Goal: Check status: Check status

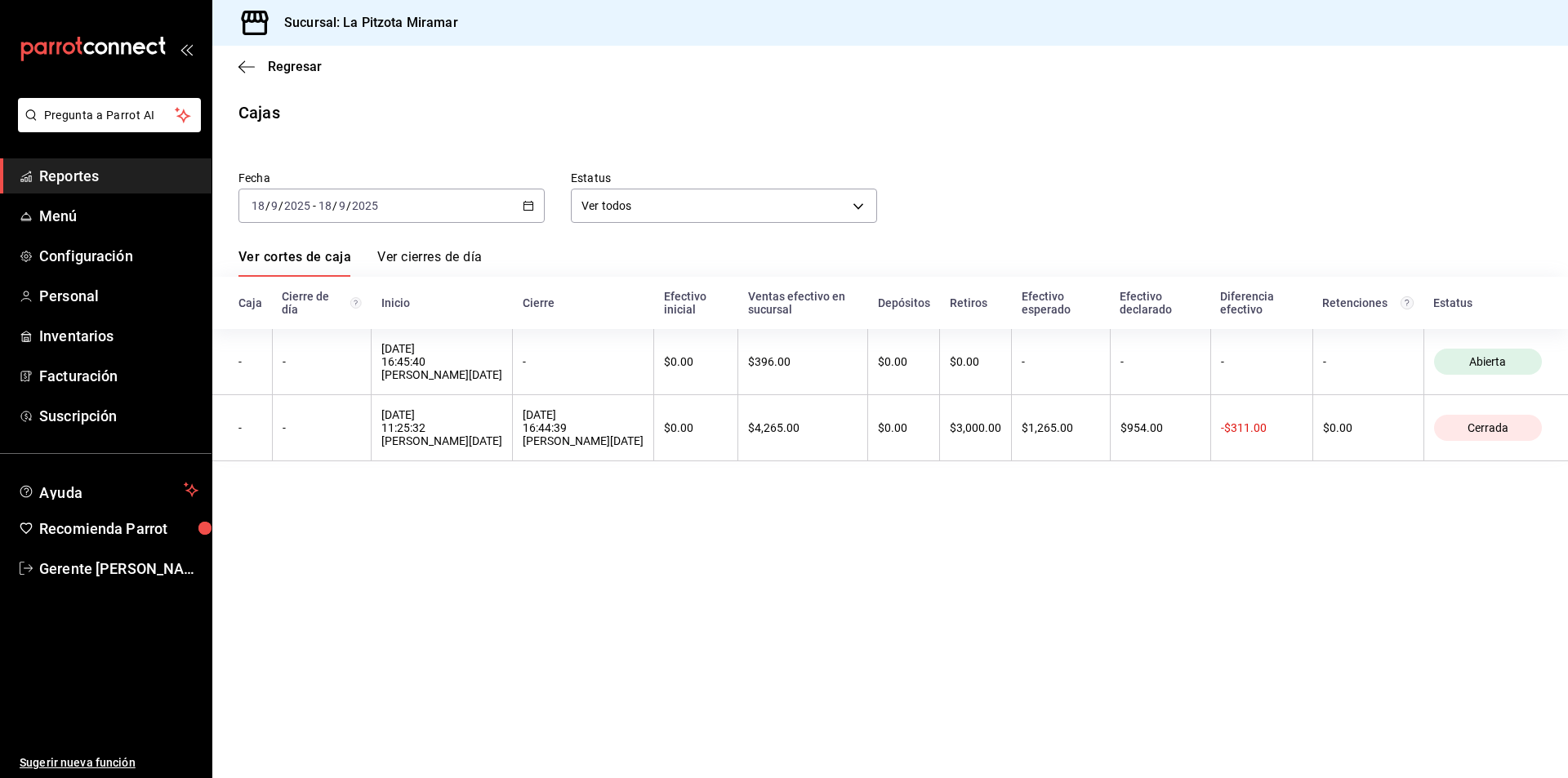
click at [530, 204] on icon "button" at bounding box center [529, 206] width 11 height 11
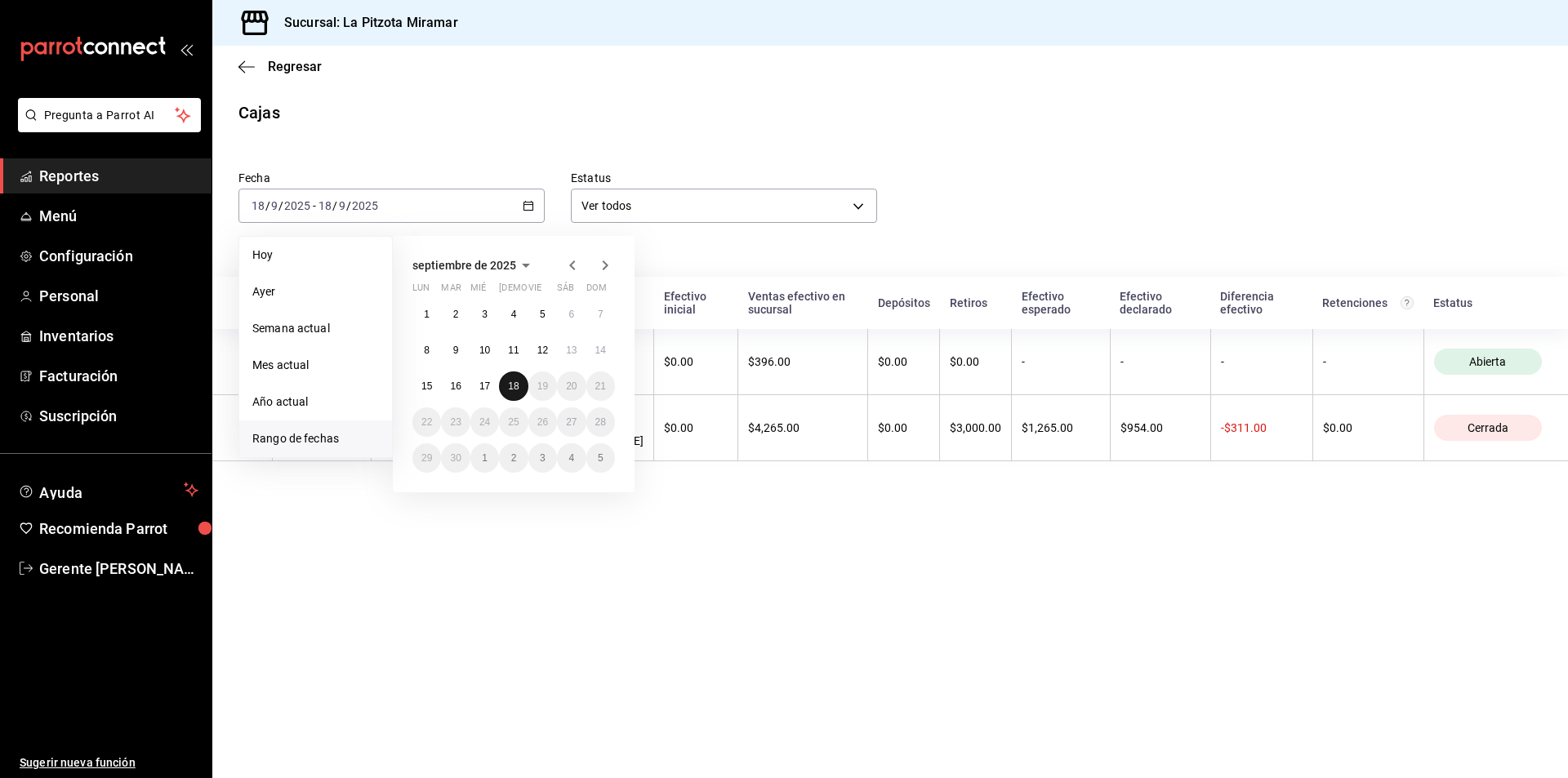
click at [517, 393] on button "18" at bounding box center [514, 386] width 28 height 29
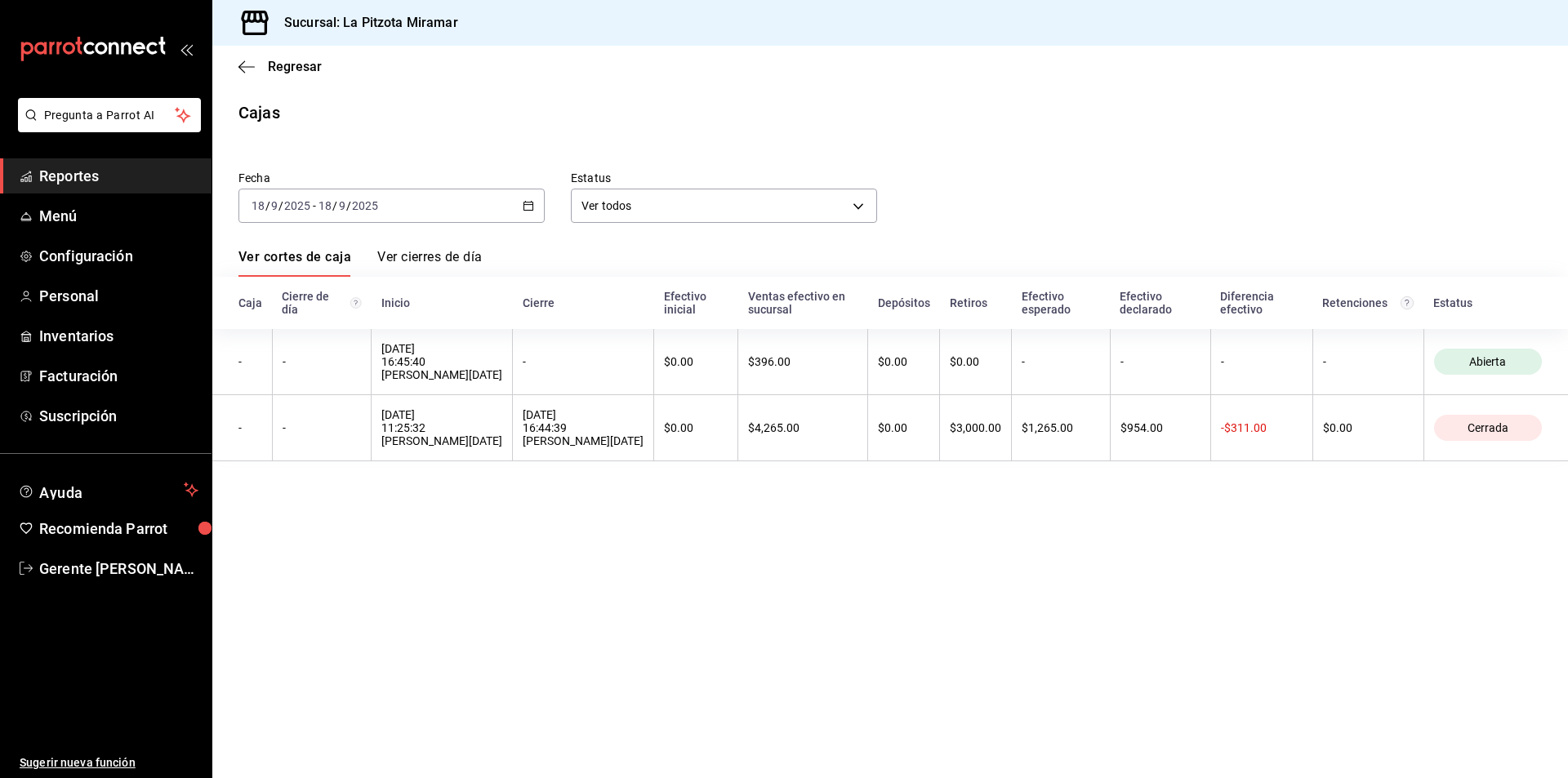
drag, startPoint x: 271, startPoint y: 91, endPoint x: 268, endPoint y: 74, distance: 17.3
click at [269, 85] on main "Regresar Cajas Fecha [DATE] [DATE] - [DATE] [DATE] Estatus Ver todos ALL Ver co…" at bounding box center [890, 411] width 1356 height 733
click at [274, 84] on div "Regresar" at bounding box center [890, 66] width 1356 height 42
click at [274, 75] on div "Regresar" at bounding box center [890, 66] width 1356 height 42
click at [270, 72] on span "Regresar" at bounding box center [295, 66] width 54 height 15
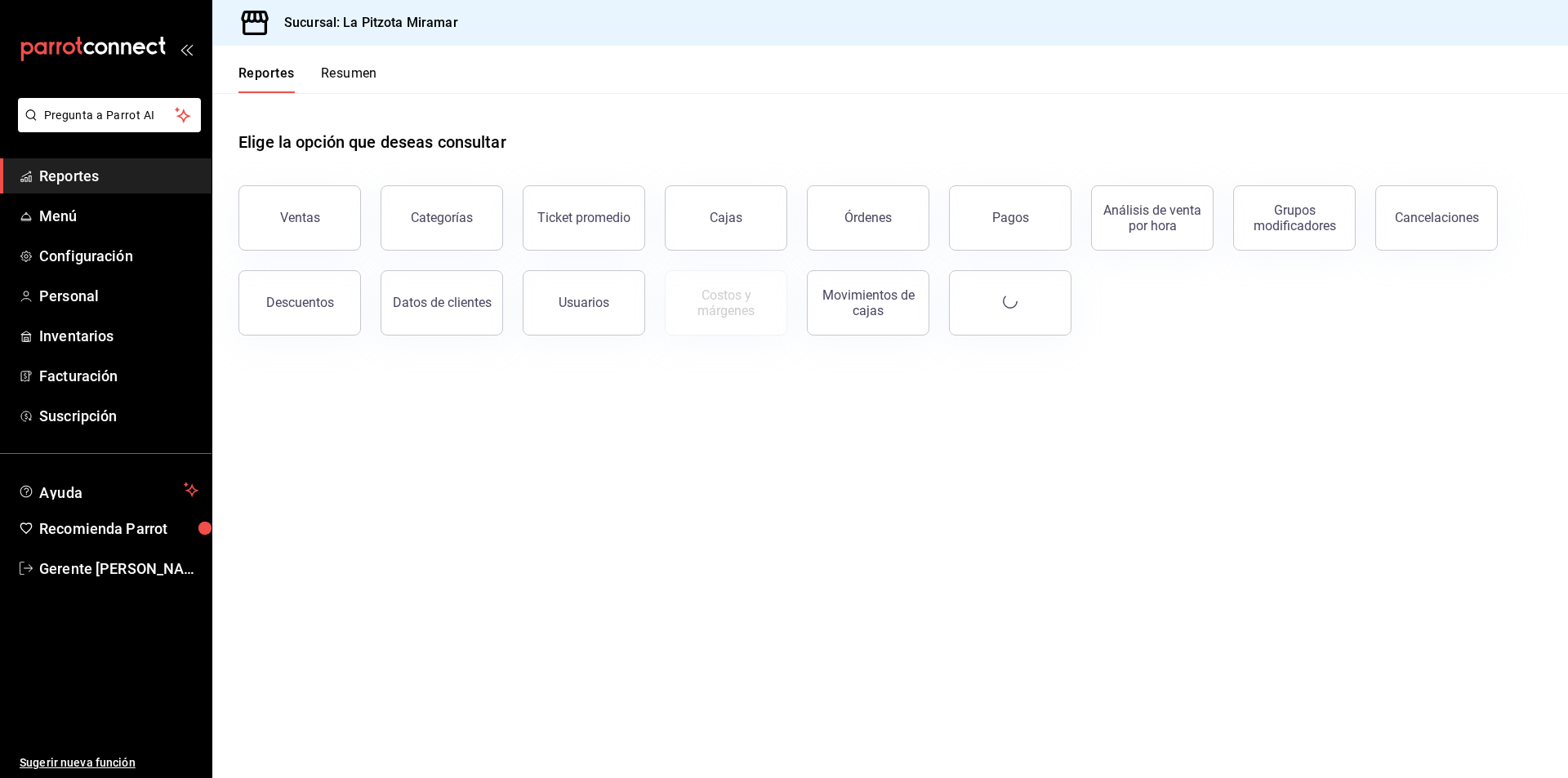
click at [267, 67] on button "Reportes" at bounding box center [266, 79] width 56 height 27
click at [341, 67] on button "Resumen" at bounding box center [349, 79] width 56 height 27
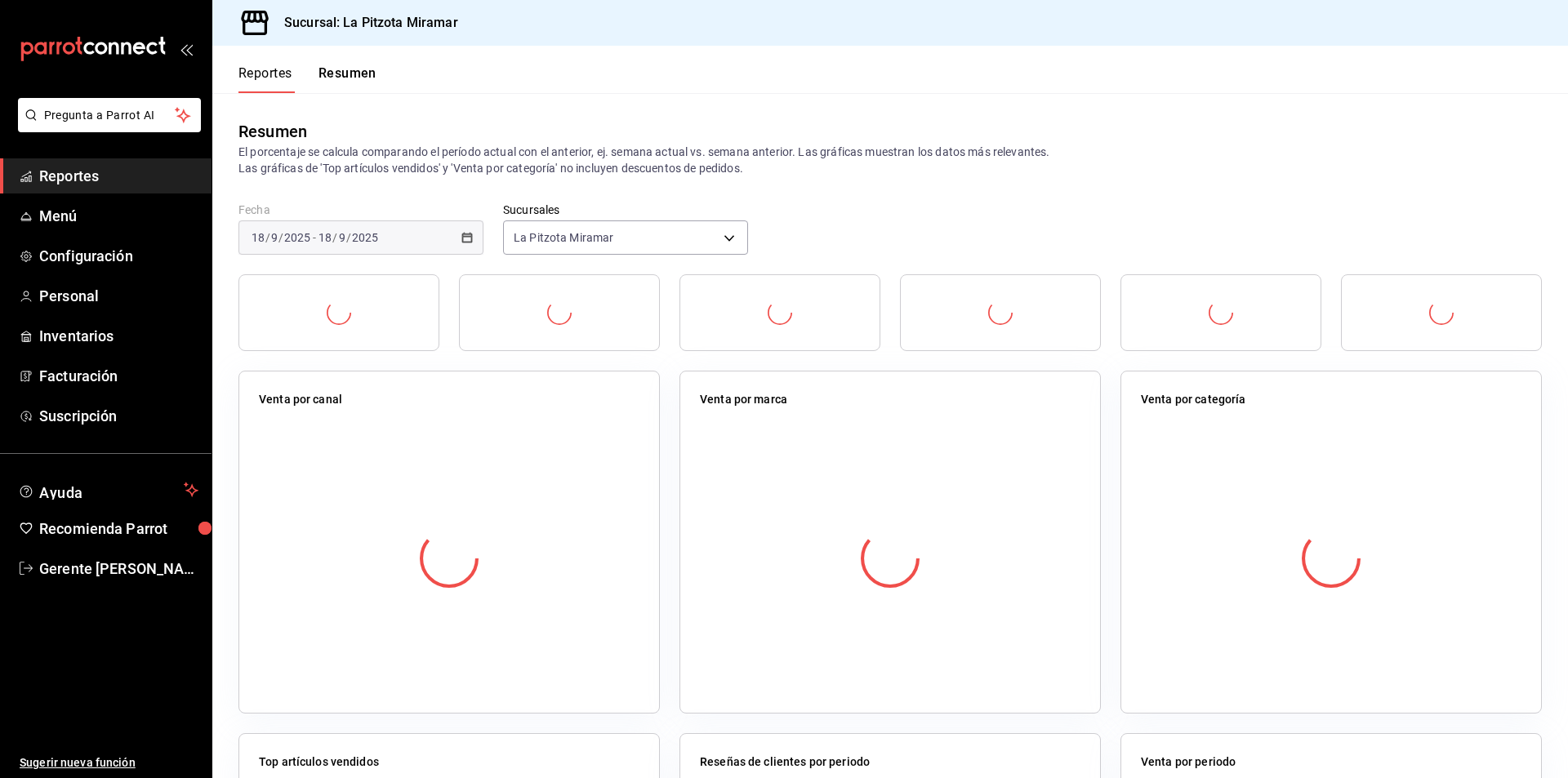
drag, startPoint x: 341, startPoint y: 67, endPoint x: 360, endPoint y: 86, distance: 26.9
click at [351, 70] on button "Resumen" at bounding box center [347, 79] width 58 height 27
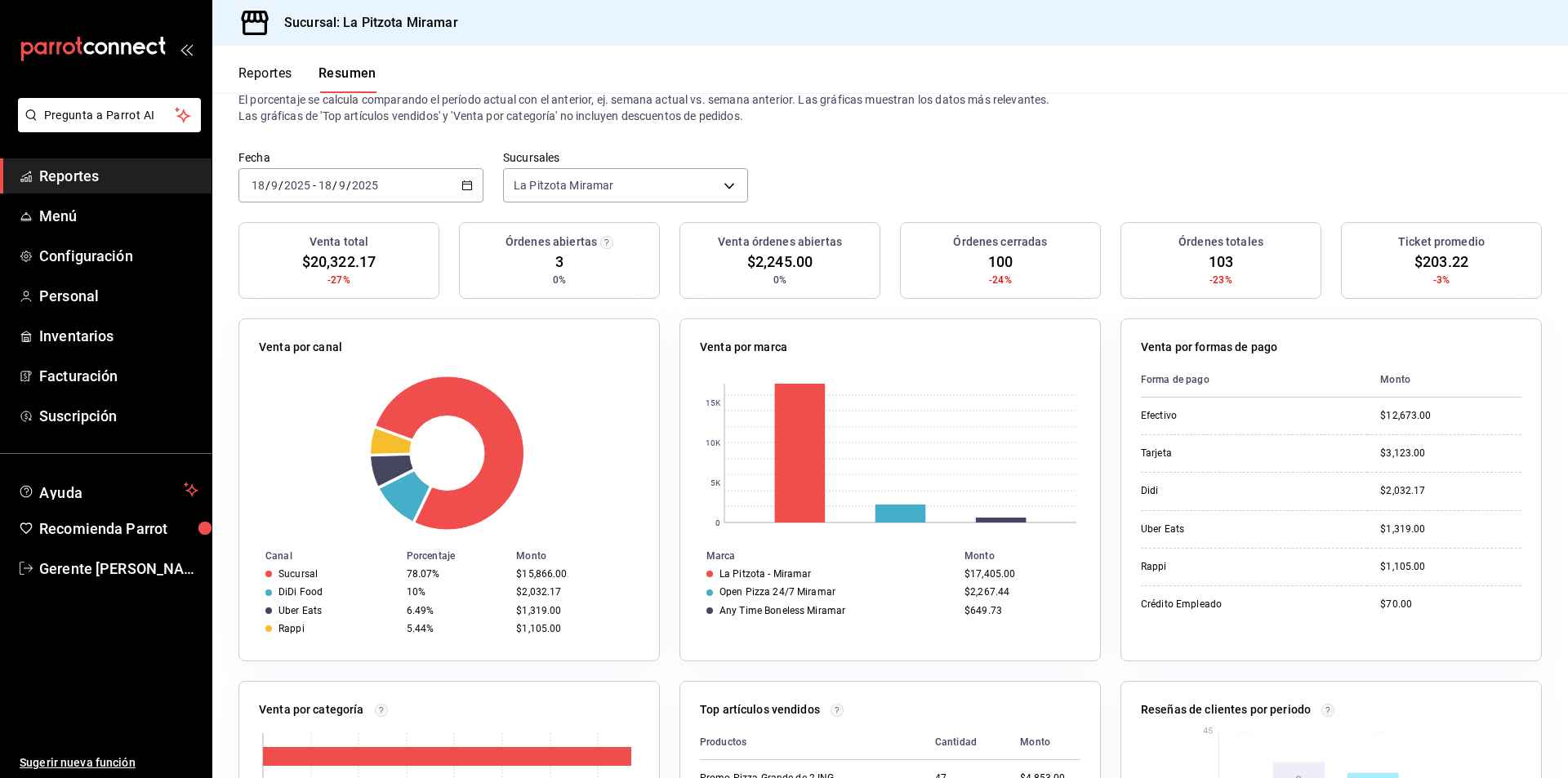
scroll to position [81, 0]
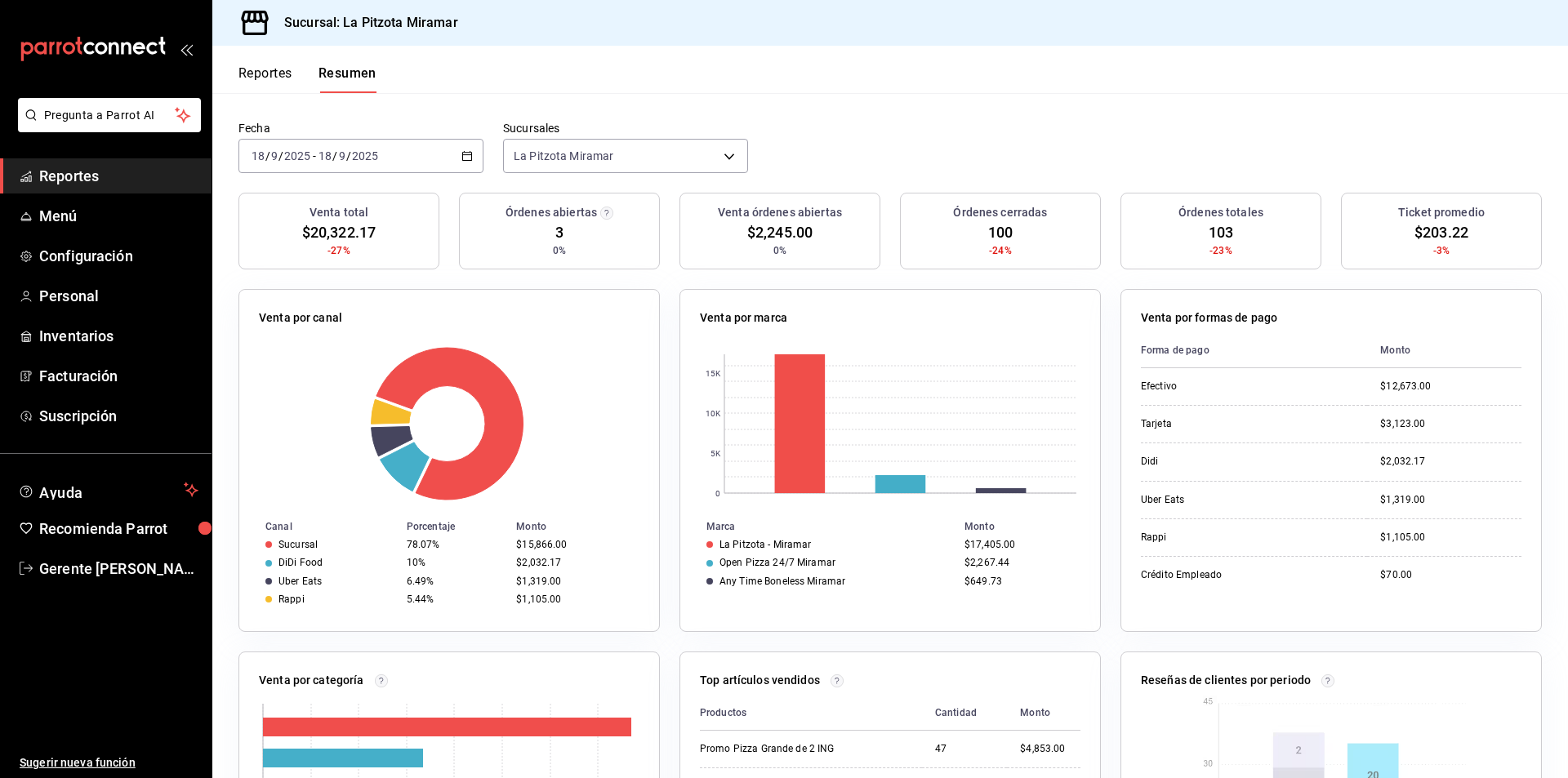
click at [461, 162] on icon "button" at bounding box center [467, 156] width 11 height 11
click at [301, 399] on li "Rango de fechas" at bounding box center [315, 389] width 153 height 37
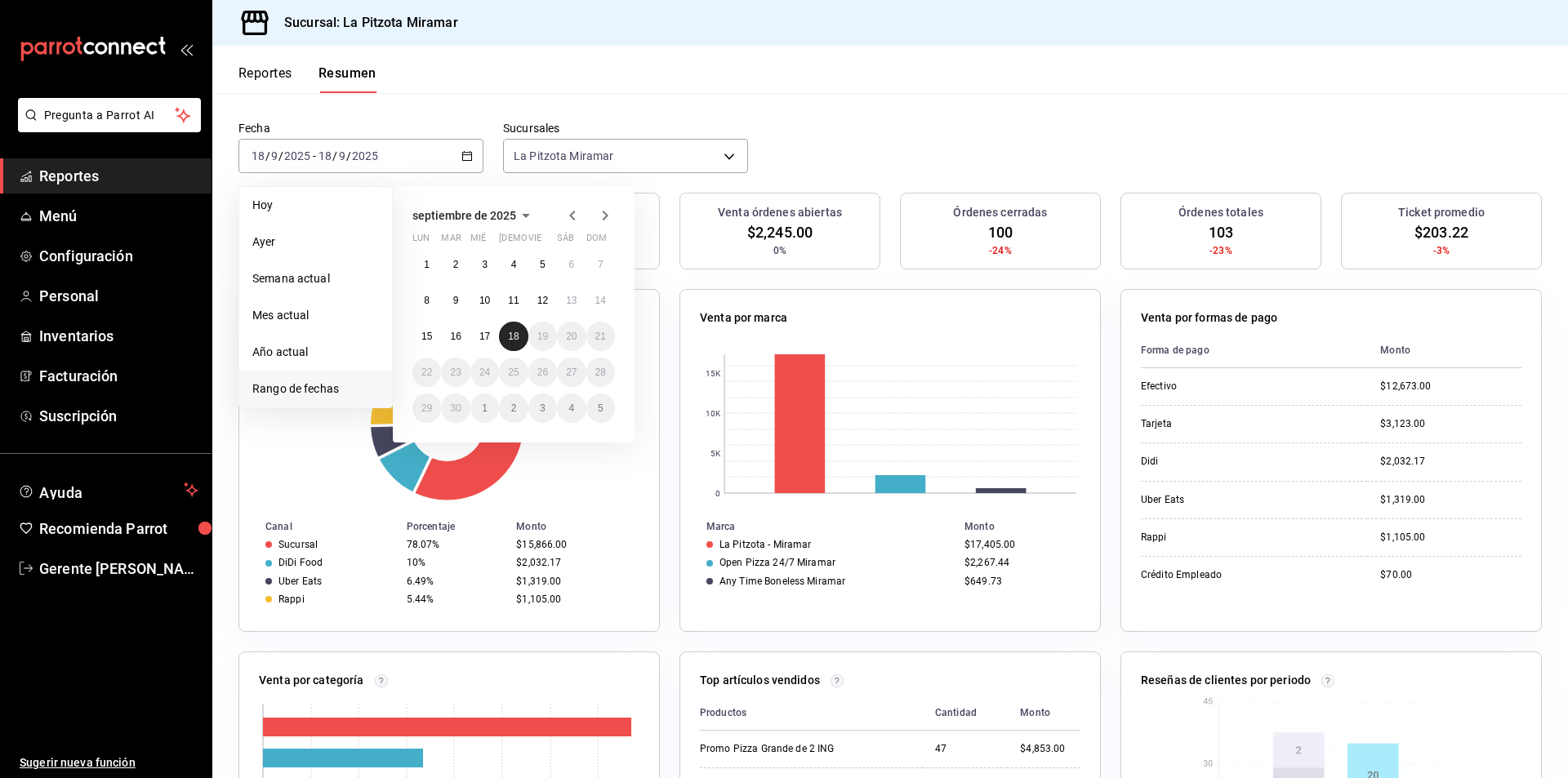
click at [523, 332] on button "18" at bounding box center [514, 336] width 28 height 29
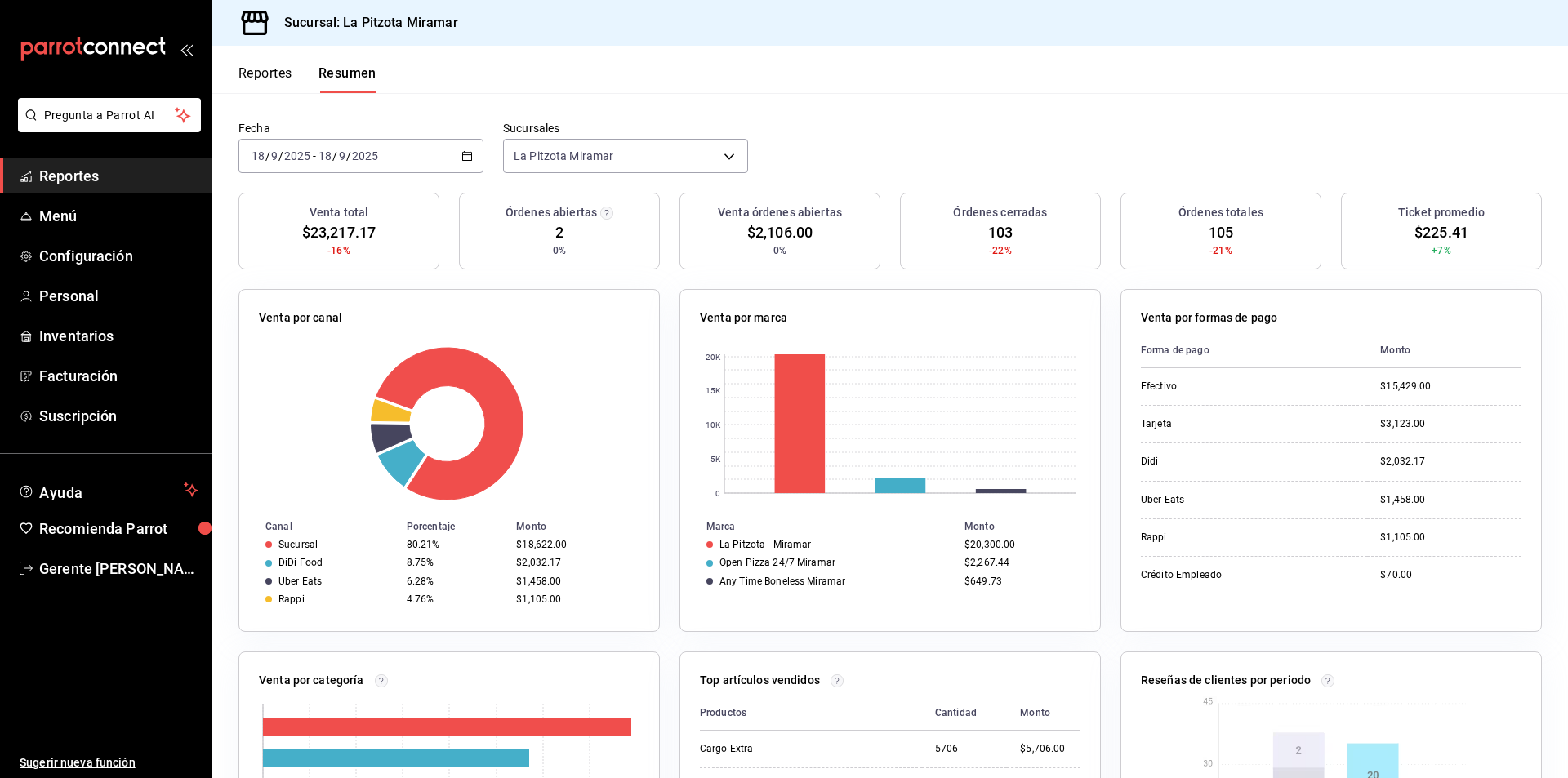
click at [467, 160] on icon "button" at bounding box center [467, 156] width 11 height 11
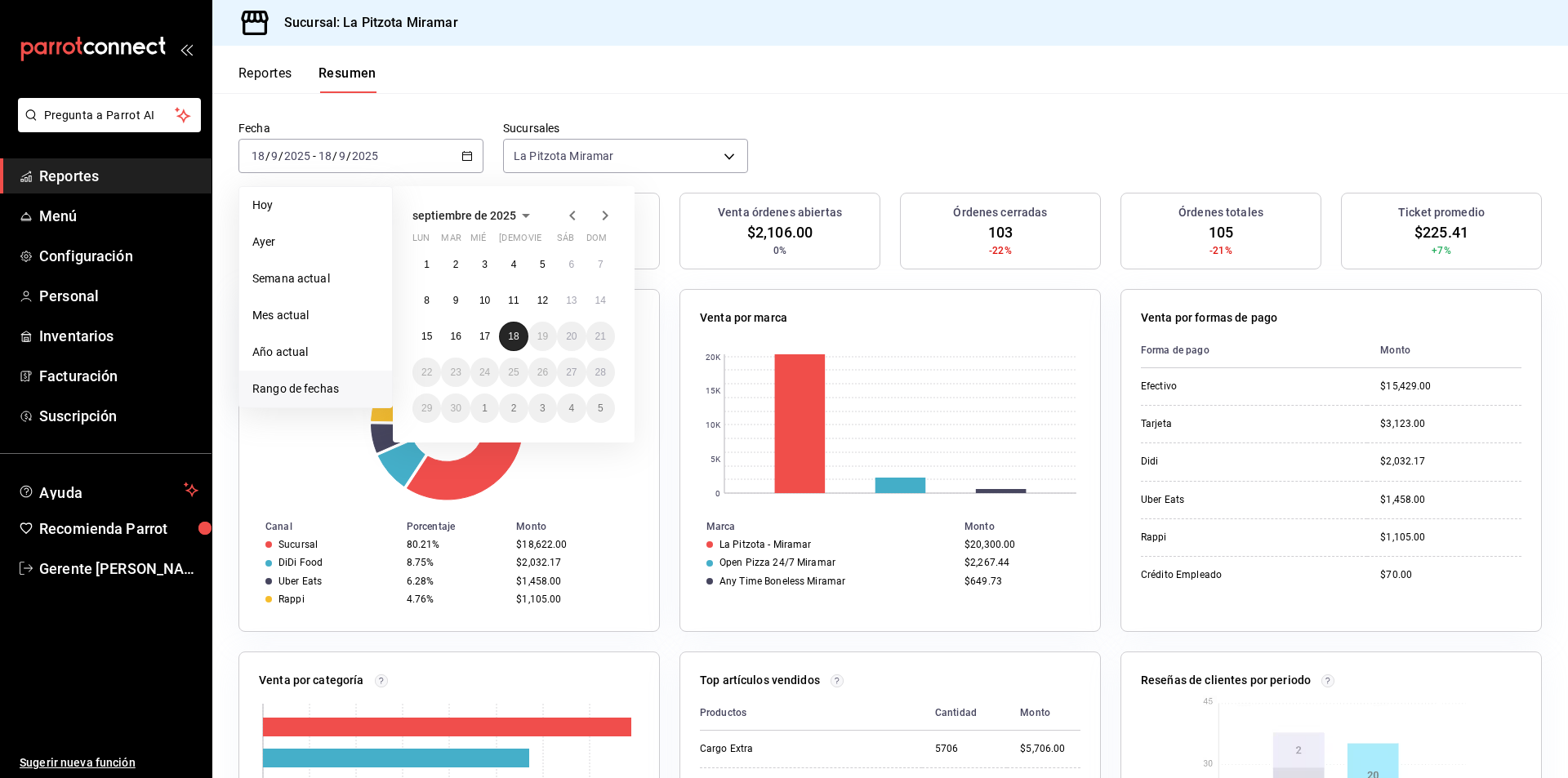
click at [511, 334] on abbr "18" at bounding box center [513, 336] width 10 height 11
